Goal: Obtain resource: Download file/media

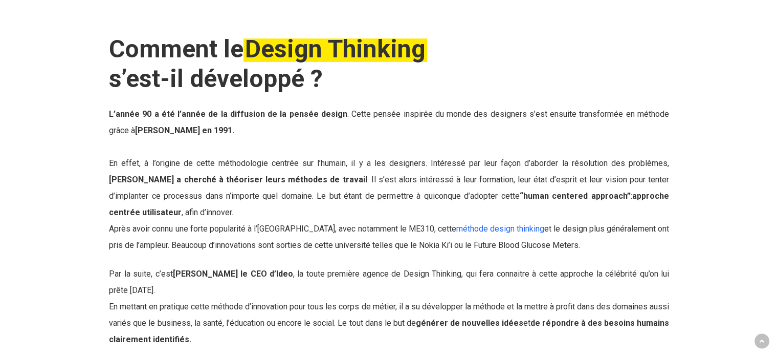
scroll to position [1075, 0]
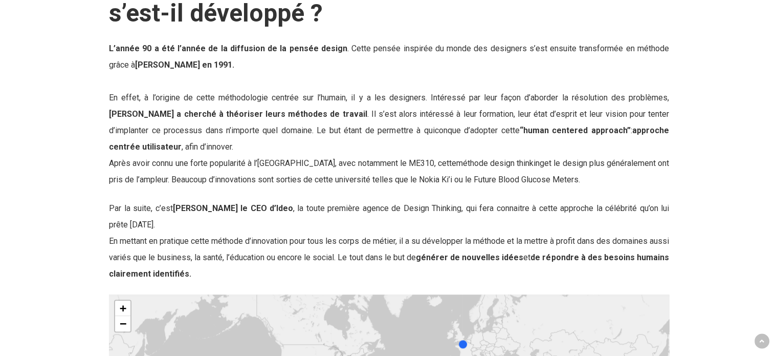
click at [475, 166] on span "méthode design thinking" at bounding box center [500, 163] width 88 height 10
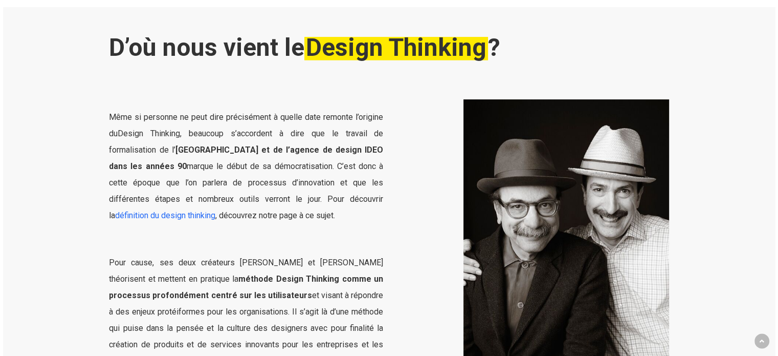
scroll to position [358, 0]
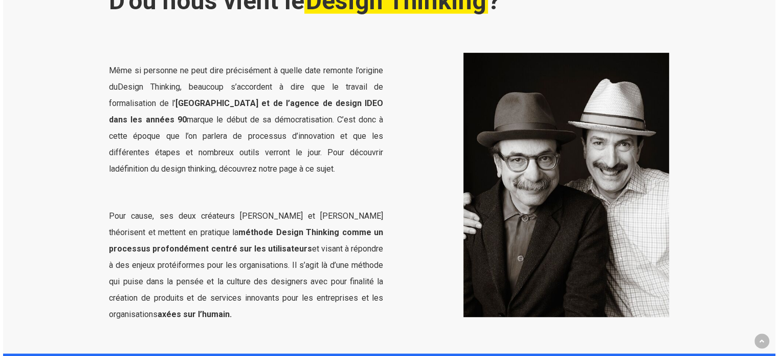
click at [176, 167] on link "définition du design thinking" at bounding box center [165, 169] width 100 height 10
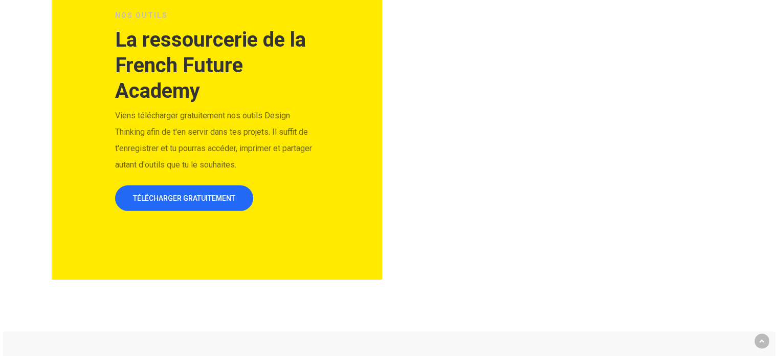
scroll to position [3173, 0]
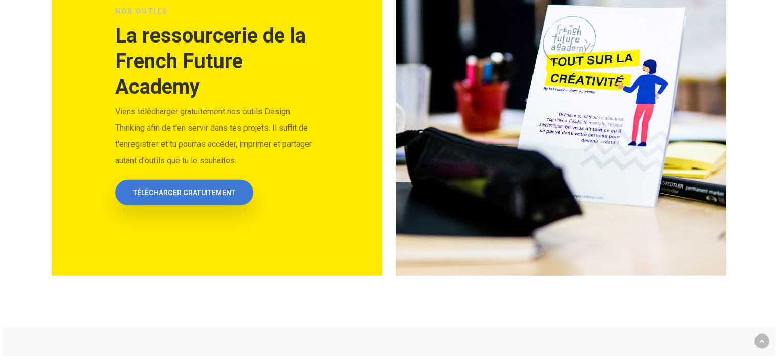
click at [174, 187] on span "TÉLÉCHARGER GRATUITEMENT" at bounding box center [184, 192] width 102 height 10
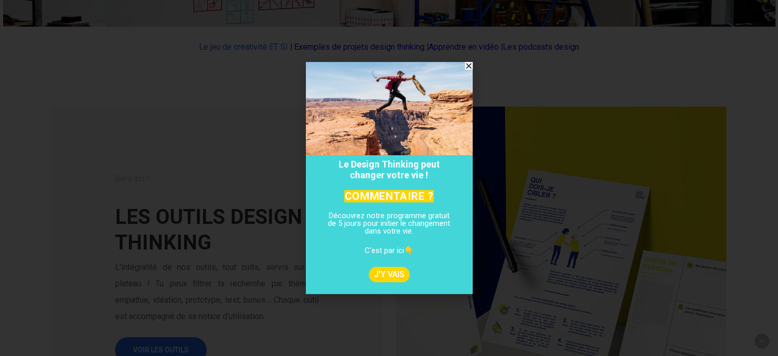
scroll to position [409, 0]
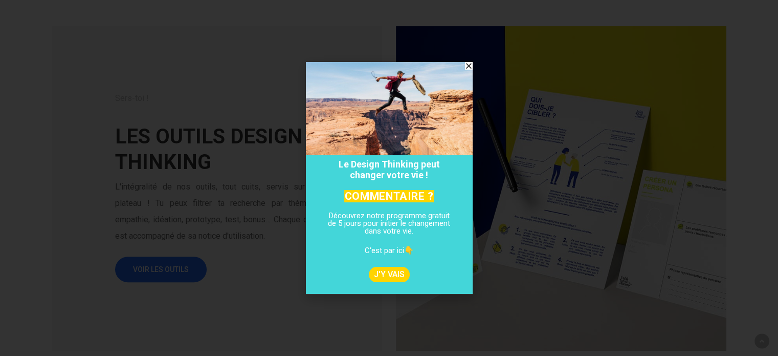
click at [468, 66] on icon "Fermer" at bounding box center [469, 66] width 8 height 8
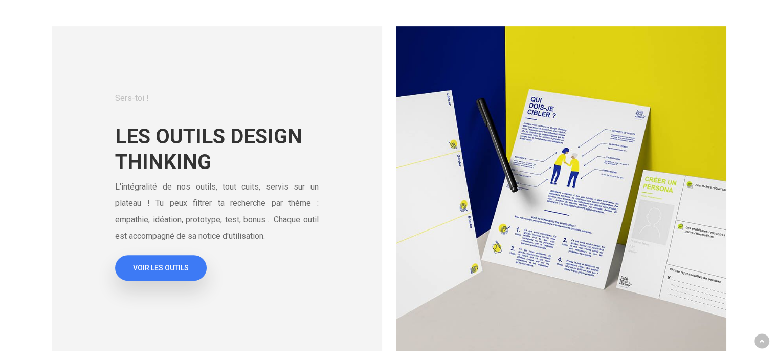
click at [145, 274] on link "VOIR LES OUTILS" at bounding box center [161, 268] width 92 height 26
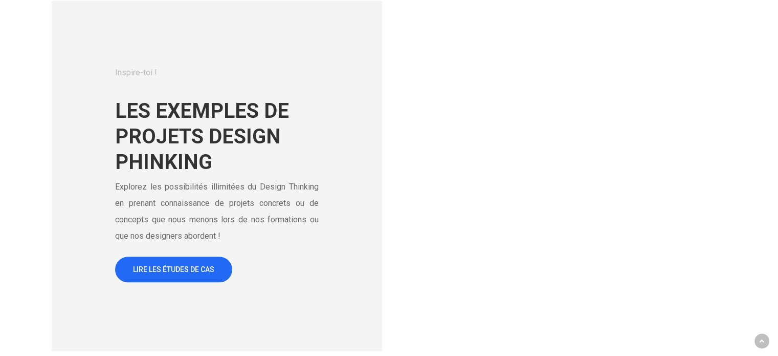
scroll to position [1177, 0]
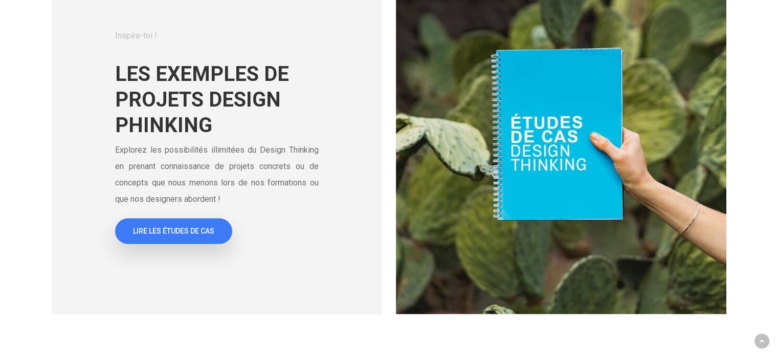
click at [161, 233] on font "LIRE LES ÉTUDES DE CAS" at bounding box center [173, 231] width 81 height 8
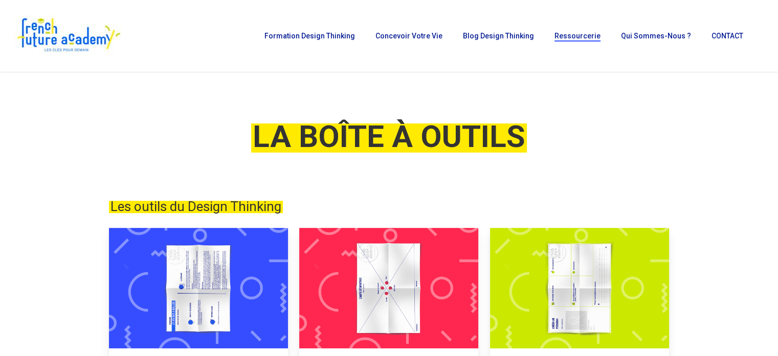
click at [147, 264] on link at bounding box center [198, 348] width 179 height 240
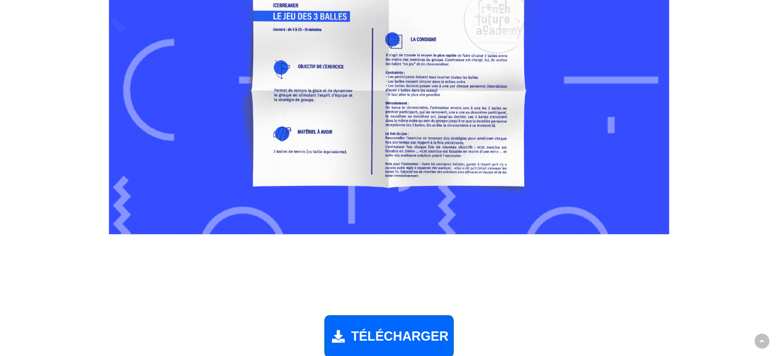
scroll to position [921, 0]
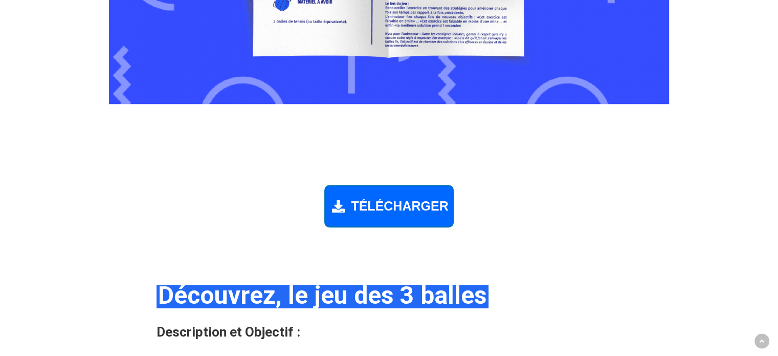
click at [370, 213] on div "TÉLÉCHARGER" at bounding box center [388, 206] width 129 height 42
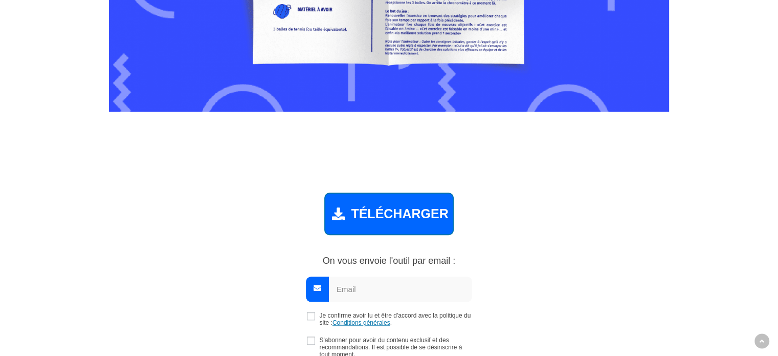
scroll to position [912, 0]
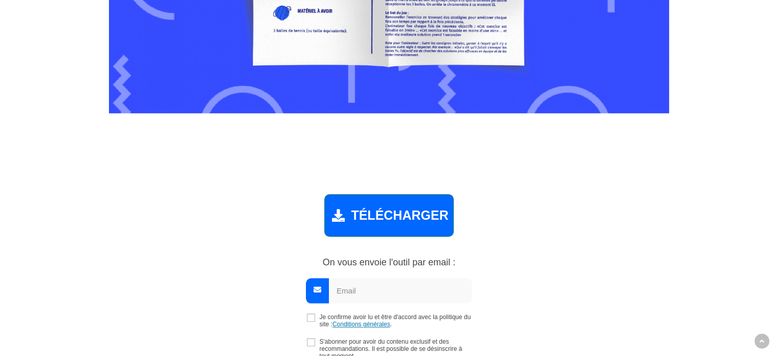
click at [347, 296] on input "email" at bounding box center [400, 290] width 143 height 25
click at [345, 288] on input "email" at bounding box center [400, 290] width 143 height 25
type input "khadija.kanoun24@gmail.com"
click at [311, 316] on input "checkbox" at bounding box center [311, 317] width 8 height 8
checkbox input "true"
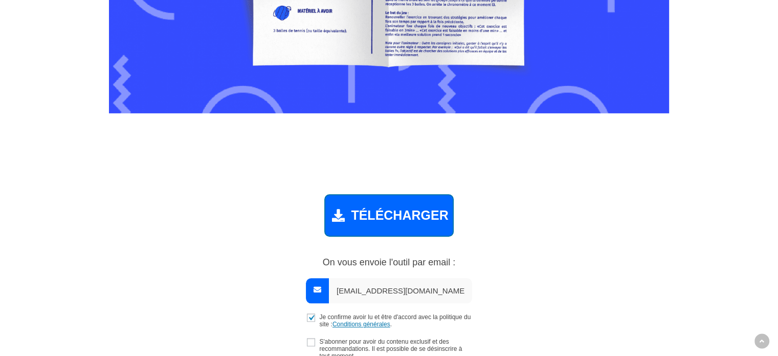
click at [307, 343] on input "checkbox" at bounding box center [311, 342] width 8 height 8
checkbox input "true"
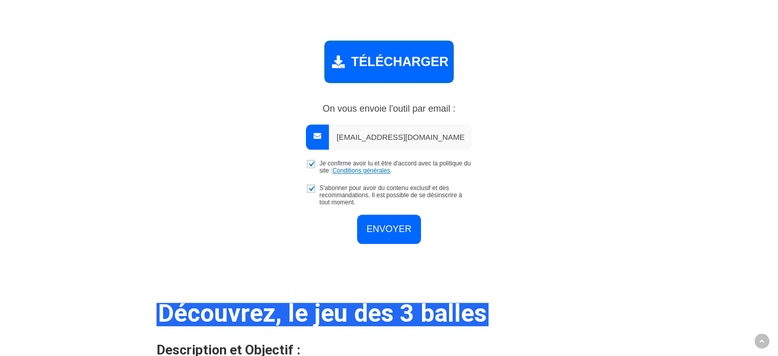
click at [383, 227] on input "ENVOYER" at bounding box center [388, 228] width 63 height 29
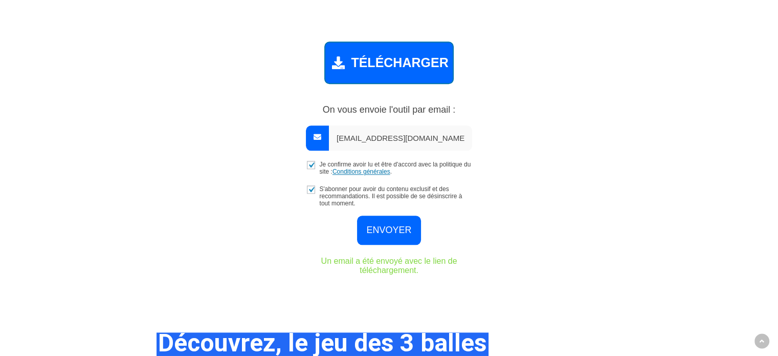
scroll to position [1064, 0]
click at [383, 228] on input "ENVOYER" at bounding box center [388, 230] width 63 height 29
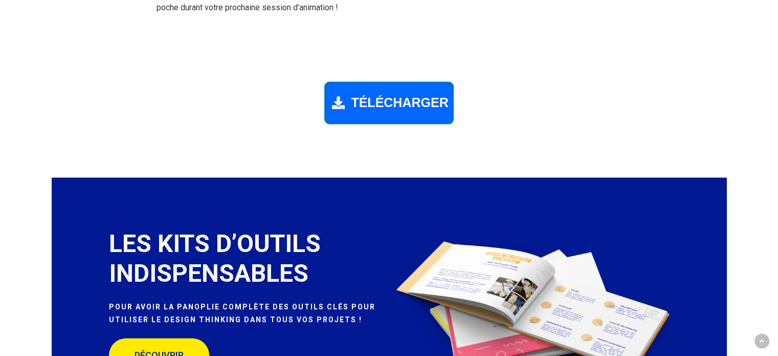
scroll to position [1729, 0]
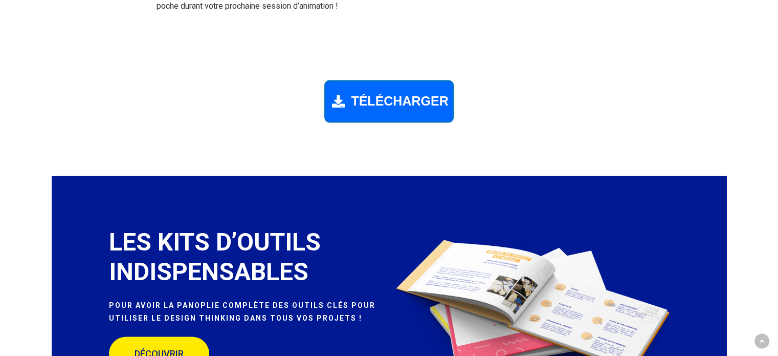
click at [377, 100] on span "TÉLÉCHARGER" at bounding box center [399, 101] width 97 height 15
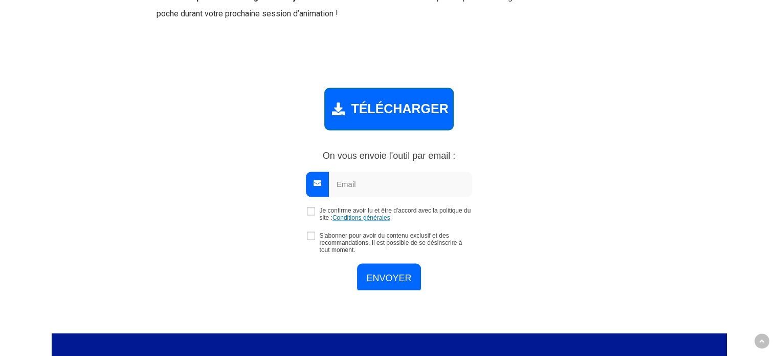
scroll to position [1720, 0]
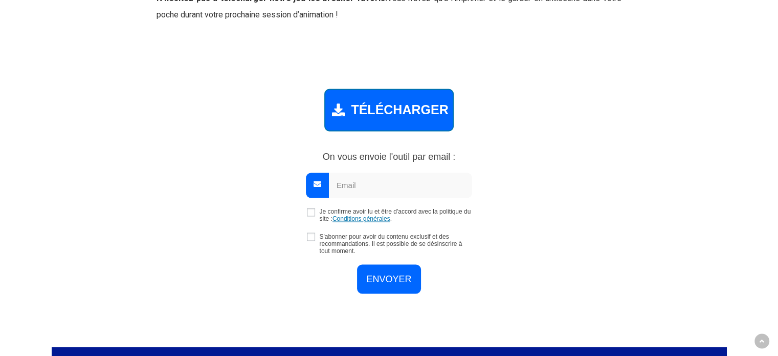
click at [363, 178] on input "email" at bounding box center [400, 184] width 143 height 25
click at [311, 208] on input "checkbox" at bounding box center [311, 212] width 8 height 8
checkbox input "true"
click at [310, 235] on input "checkbox" at bounding box center [311, 236] width 8 height 8
checkbox input "true"
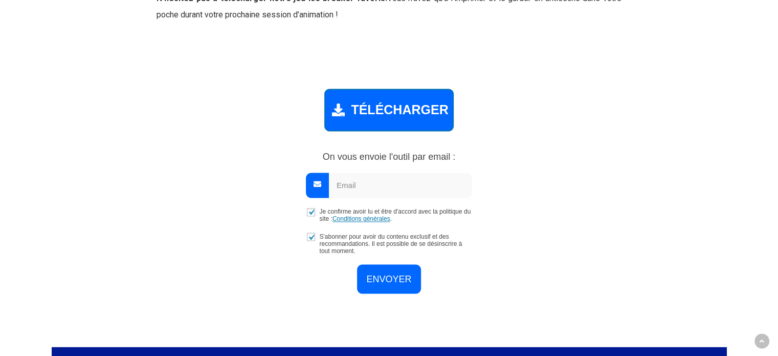
click at [356, 178] on input "email" at bounding box center [400, 184] width 143 height 25
type input "khadija.kanoun24@gmail.com"
click at [381, 278] on input "ENVOYER" at bounding box center [388, 277] width 63 height 29
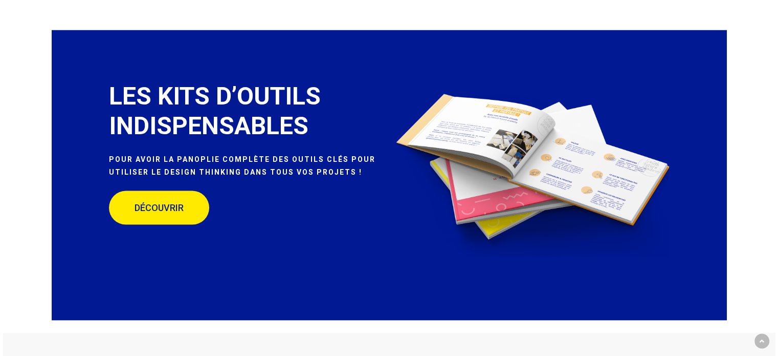
scroll to position [2077, 0]
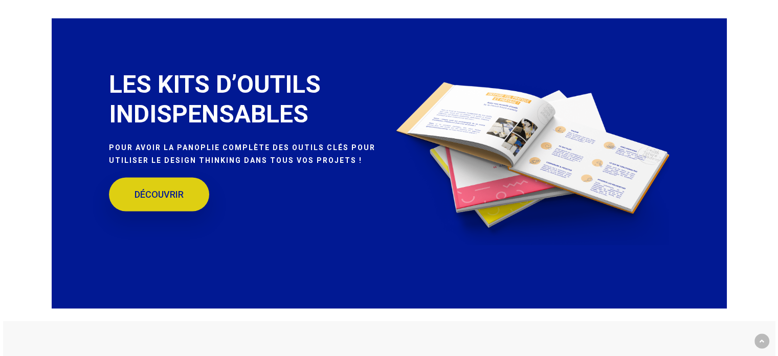
click at [165, 193] on span "DÉCOUVRIR" at bounding box center [159, 194] width 49 height 10
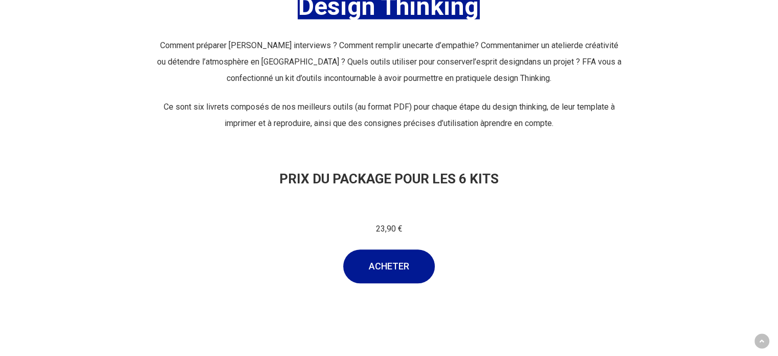
scroll to position [409, 0]
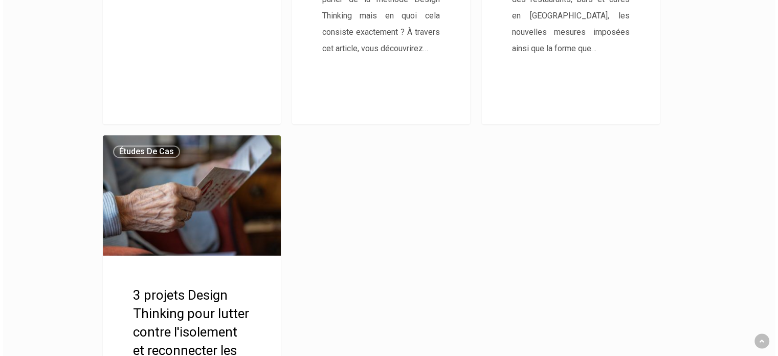
scroll to position [1126, 0]
